Goal: Task Accomplishment & Management: Manage account settings

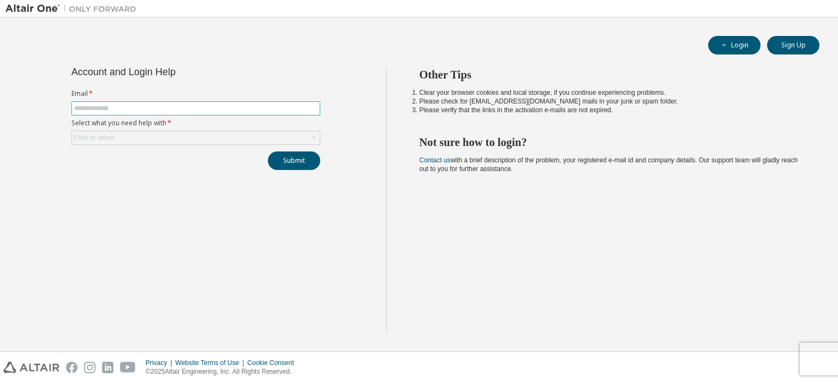
click at [215, 109] on input "text" at bounding box center [195, 108] width 243 height 9
type input "*"
type input "**********"
click at [199, 142] on div "Click to select" at bounding box center [196, 137] width 248 height 13
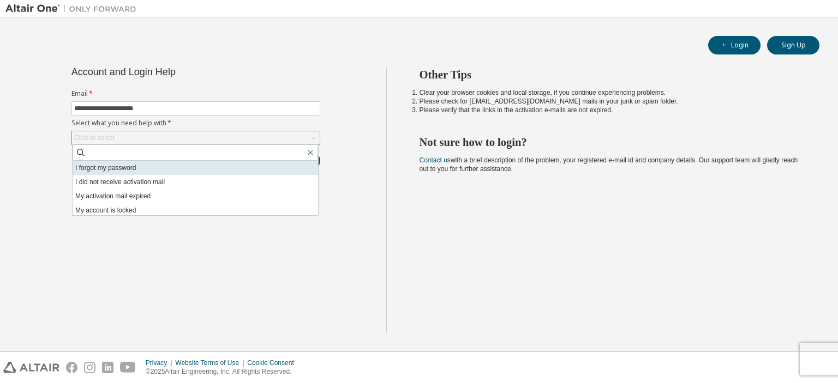
click at [118, 165] on li "I forgot my password" at bounding box center [195, 168] width 245 height 14
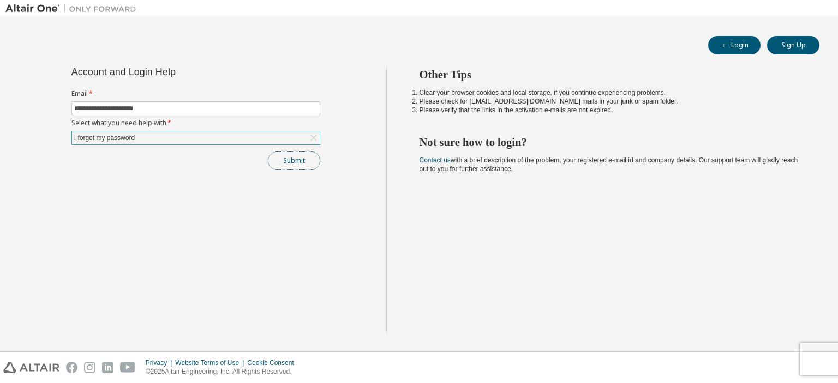
click at [294, 159] on button "Submit" at bounding box center [294, 161] width 52 height 19
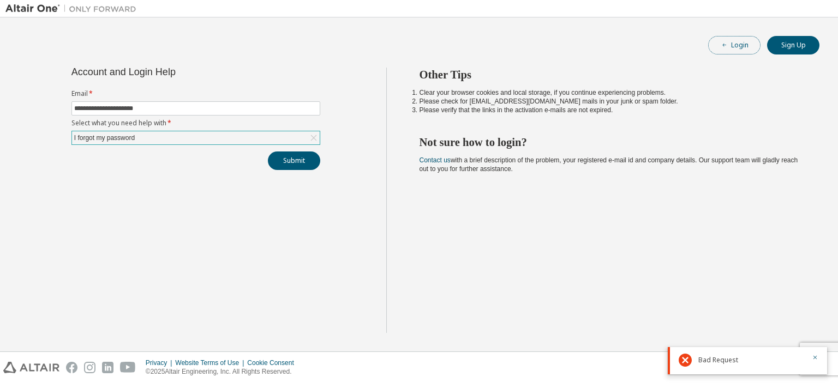
click at [727, 50] on button "Login" at bounding box center [734, 45] width 52 height 19
